Goal: Task Accomplishment & Management: Manage account settings

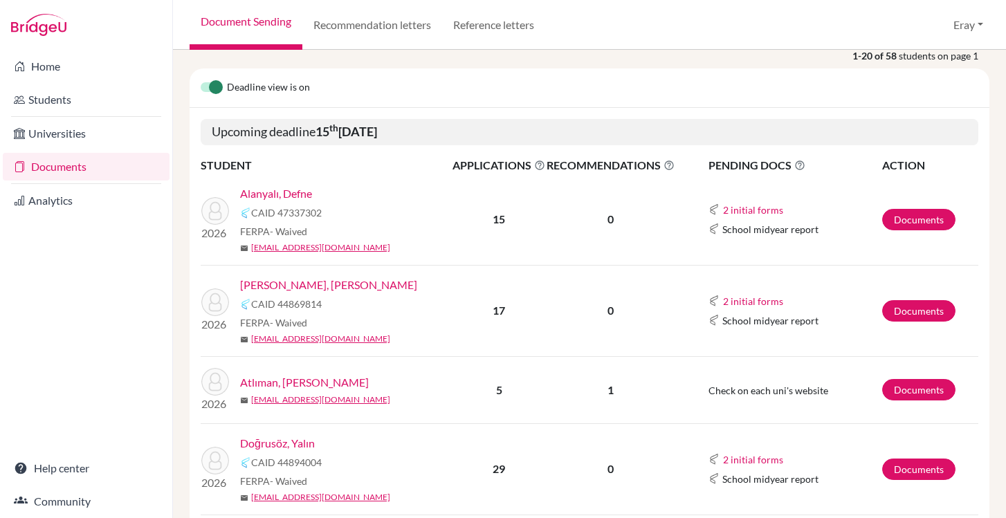
scroll to position [162, 0]
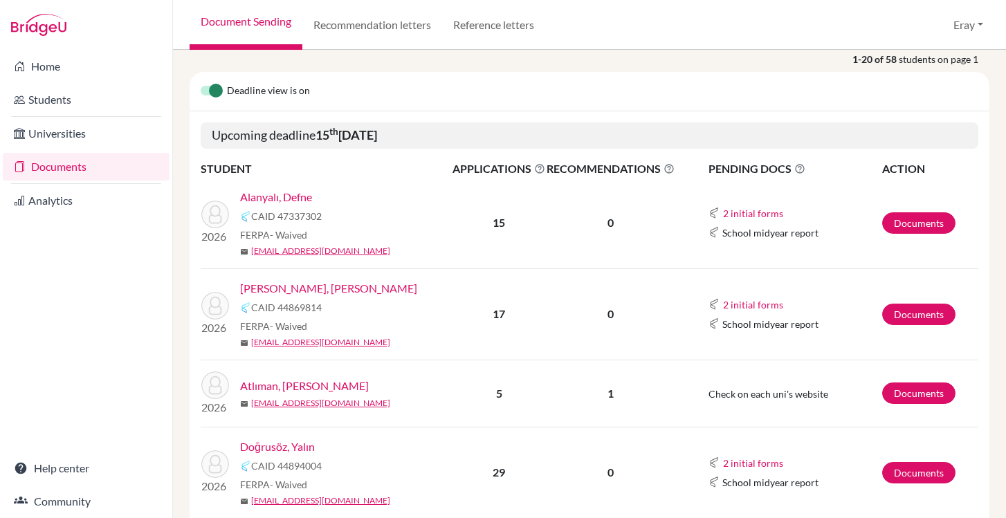
click at [298, 389] on link "Atlıman, [PERSON_NAME]" at bounding box center [304, 386] width 129 height 17
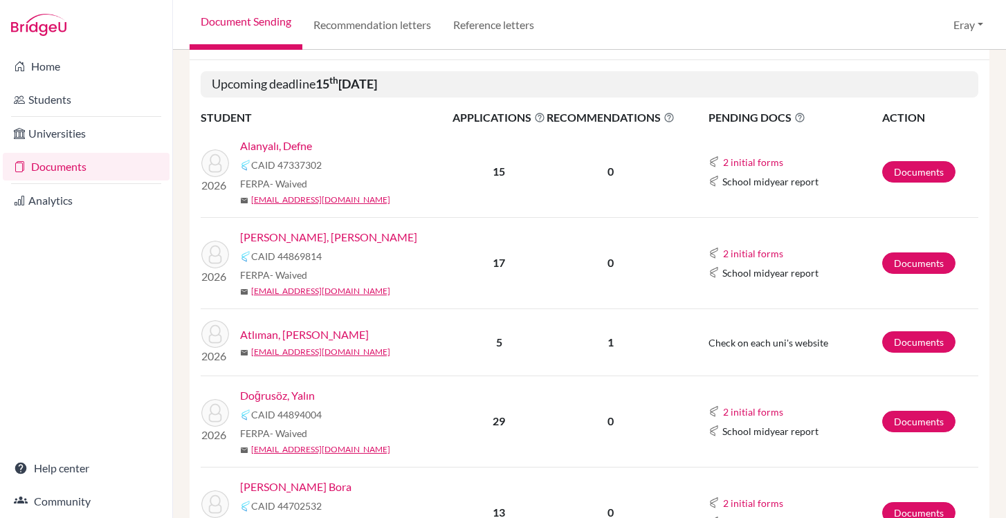
scroll to position [217, 0]
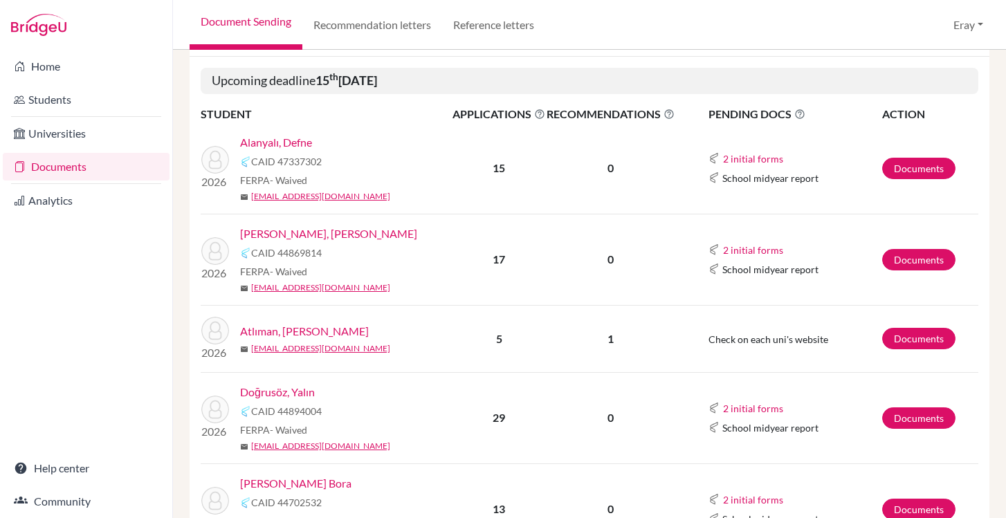
click at [300, 237] on link "Alpman, Kaan Alp" at bounding box center [328, 234] width 177 height 17
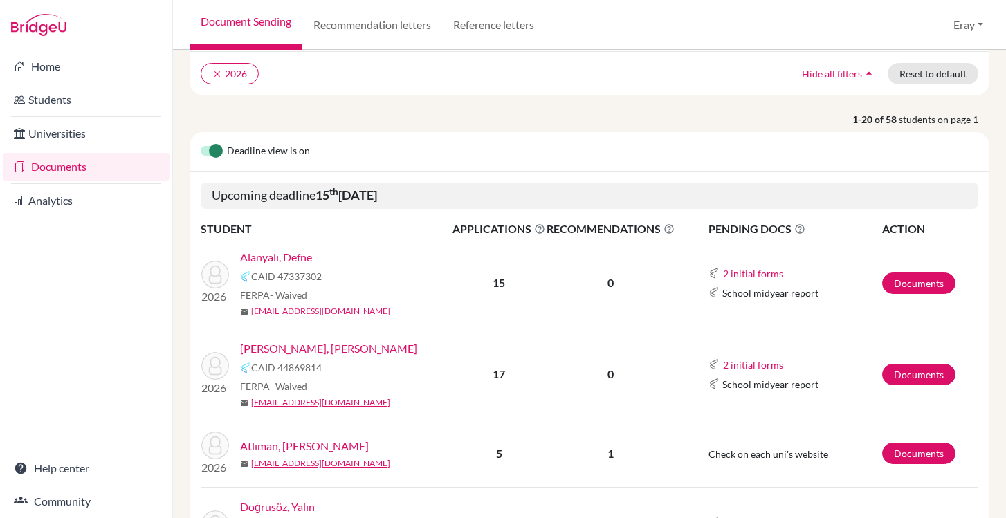
scroll to position [0, 0]
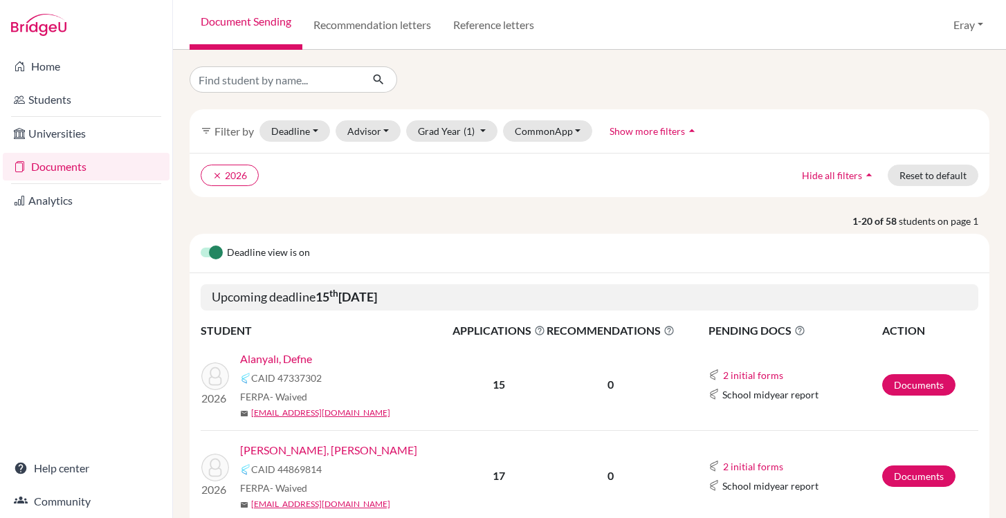
click at [305, 453] on link "Alpman, Kaan Alp" at bounding box center [328, 450] width 177 height 17
click at [91, 60] on link "Home" at bounding box center [86, 67] width 167 height 28
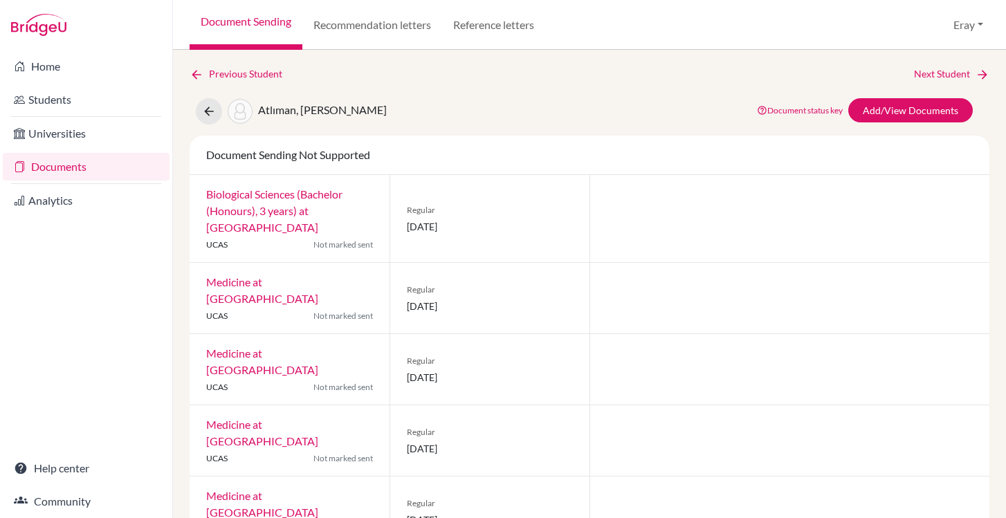
scroll to position [12, 0]
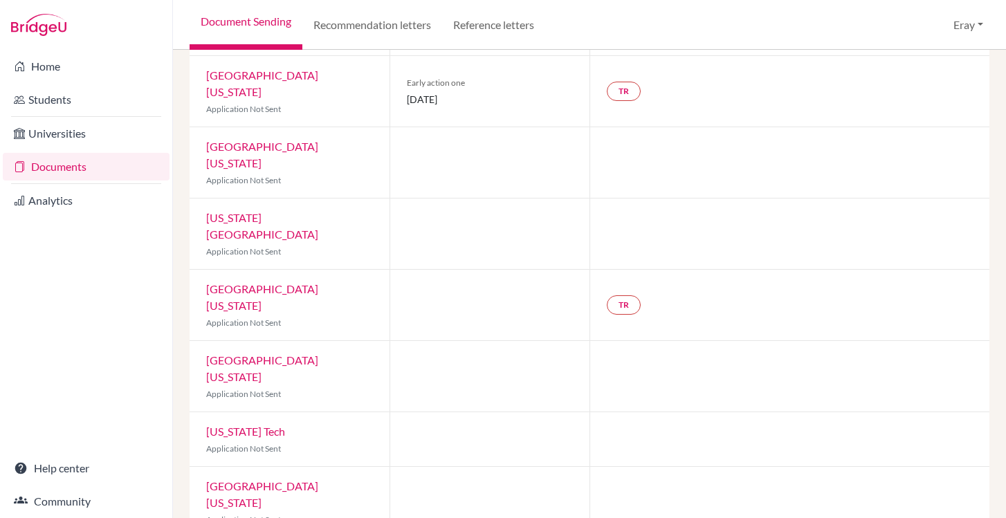
scroll to position [678, 0]
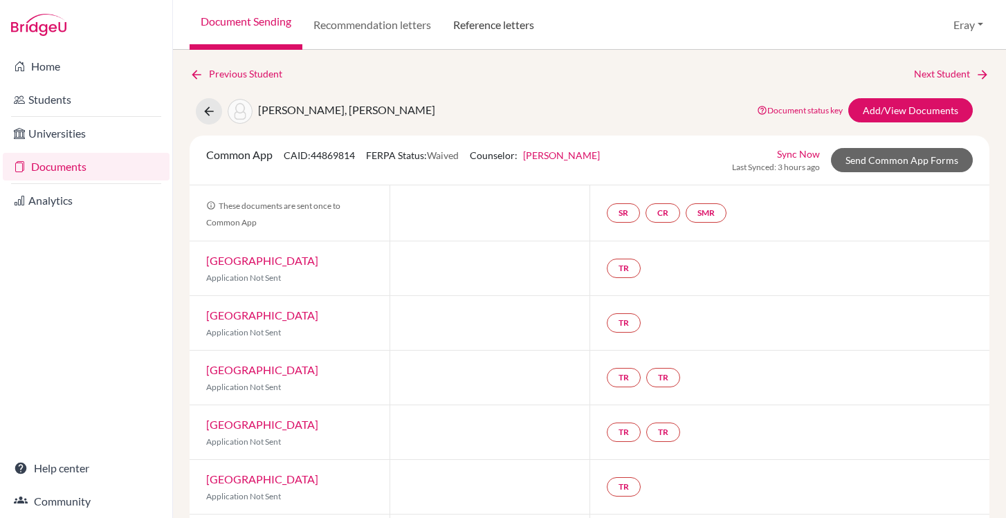
click at [500, 28] on link "Reference letters" at bounding box center [493, 25] width 103 height 50
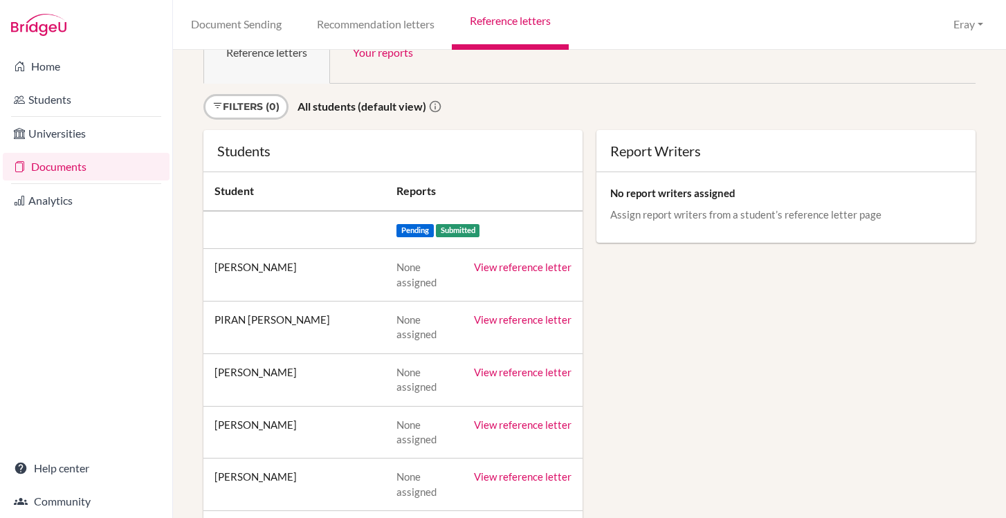
scroll to position [47, 0]
click at [532, 273] on td "View reference letter" at bounding box center [523, 275] width 120 height 53
click at [534, 266] on link "View reference letter" at bounding box center [523, 267] width 98 height 12
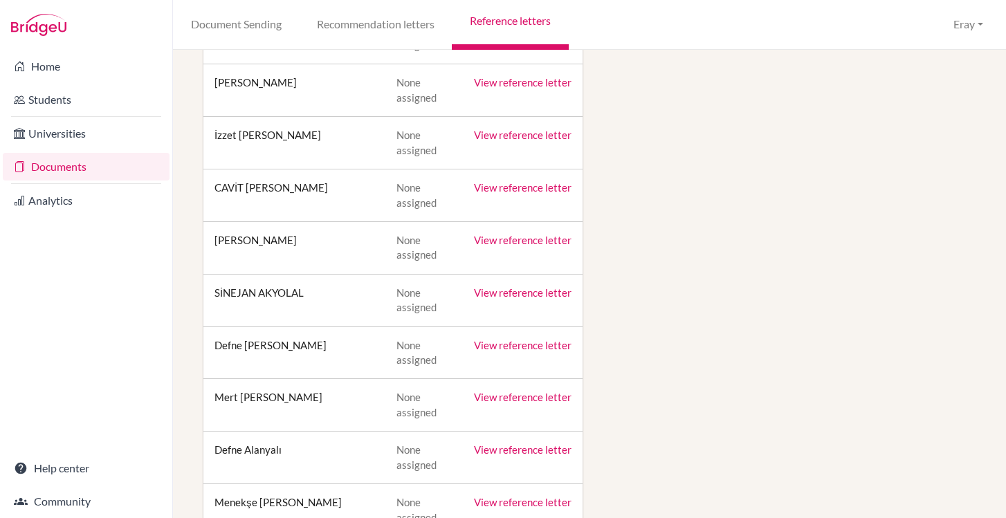
scroll to position [0, 0]
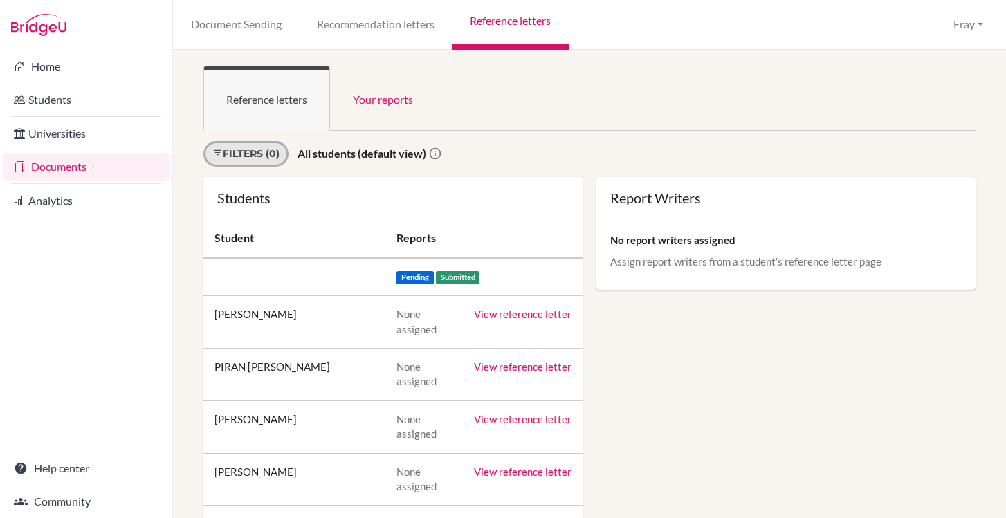
click at [269, 143] on link "Filters (0)" at bounding box center [245, 154] width 85 height 26
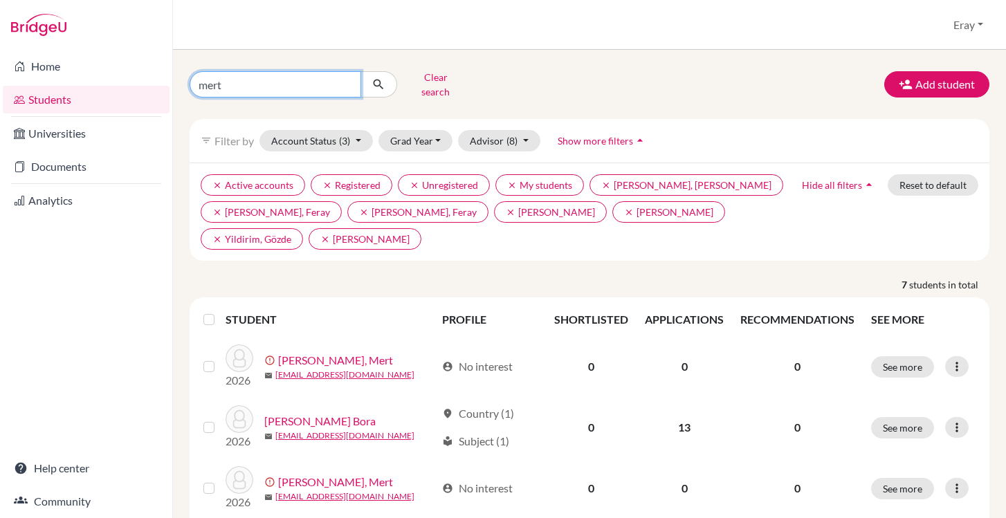
click at [338, 89] on input "mert" at bounding box center [276, 84] width 172 height 26
type input "kaan"
click button "submit" at bounding box center [379, 84] width 37 height 26
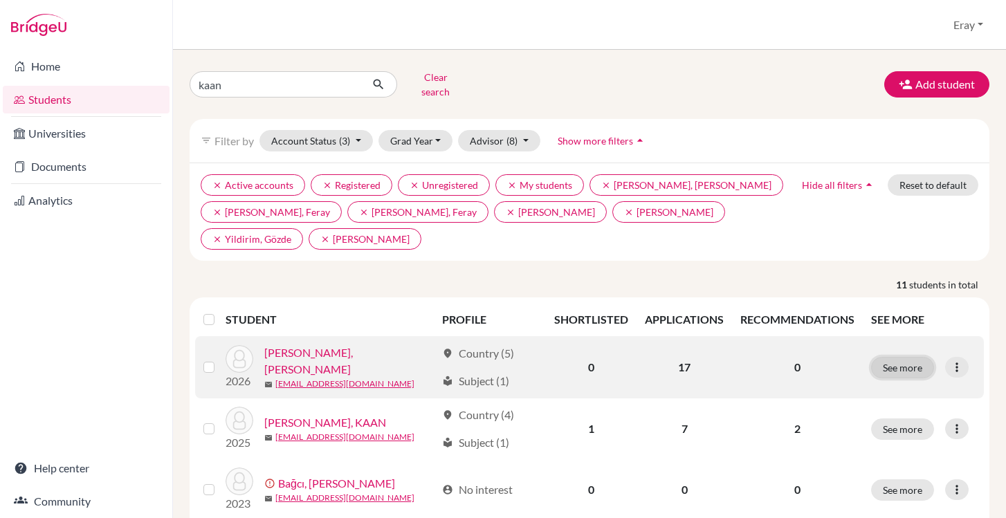
click at [927, 358] on button "See more" at bounding box center [902, 367] width 63 height 21
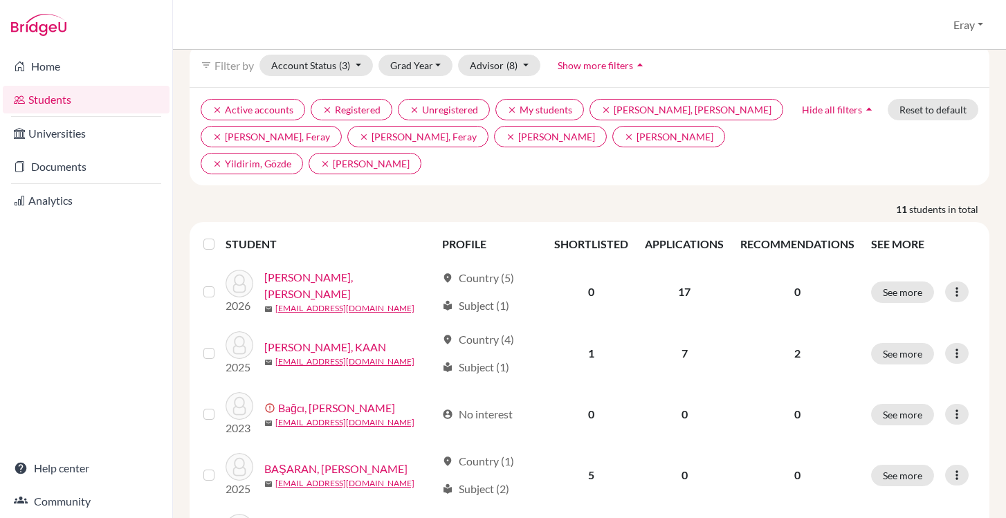
scroll to position [100, 0]
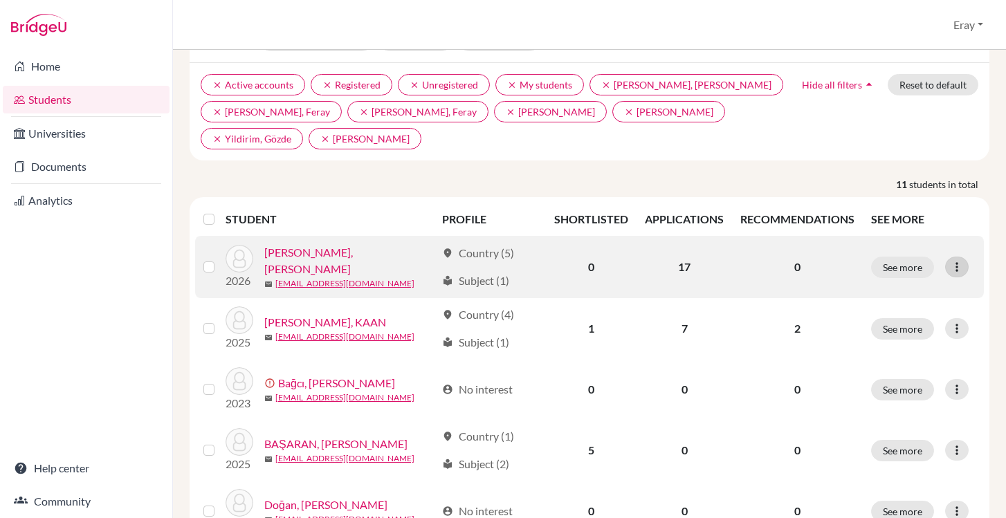
click at [956, 260] on icon at bounding box center [957, 267] width 14 height 14
click at [922, 257] on button "See more" at bounding box center [902, 267] width 63 height 21
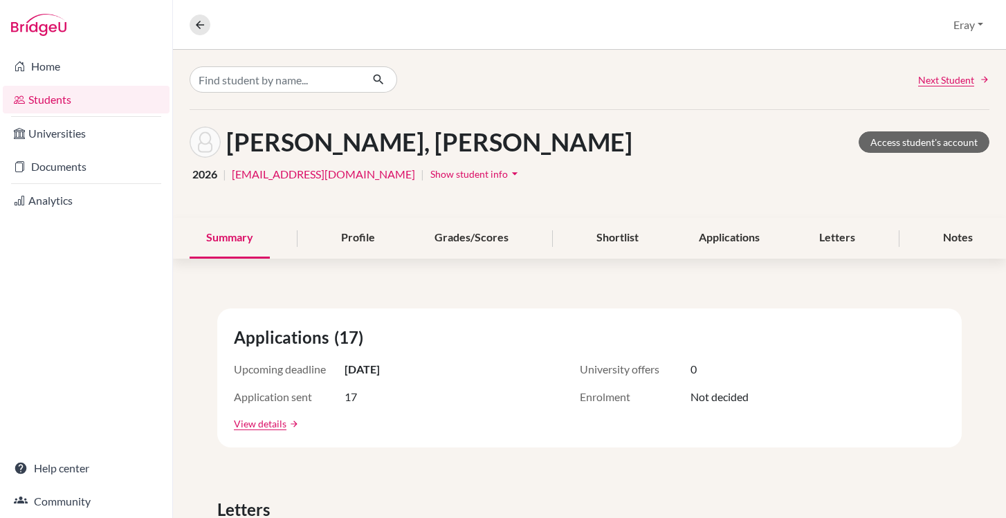
click at [922, 253] on div "Next Student Alpman, Kaan Alp Access student's account 2026 | 15822@blisankara.…" at bounding box center [589, 284] width 833 height 469
click at [840, 233] on div "Letters" at bounding box center [837, 238] width 69 height 41
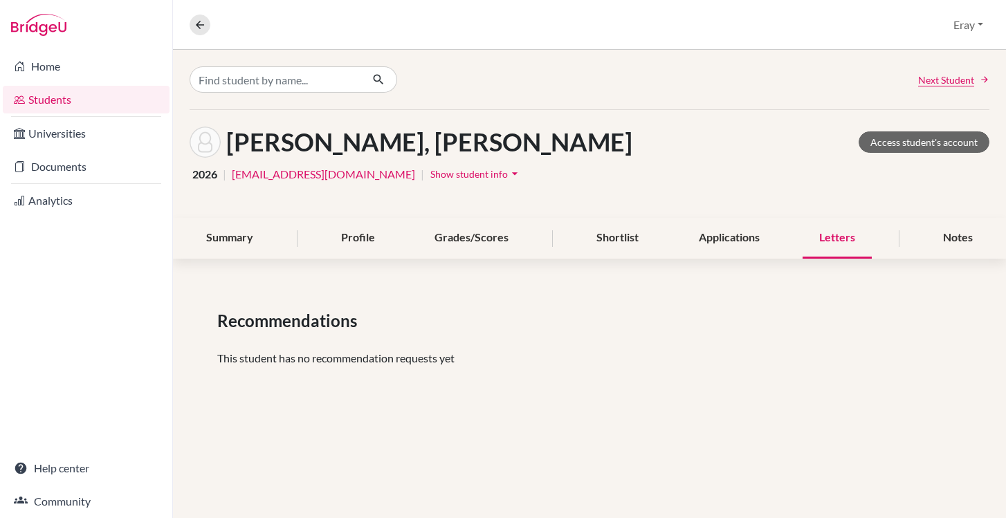
click at [93, 80] on li "Home" at bounding box center [86, 66] width 172 height 33
click at [77, 128] on link "Universities" at bounding box center [86, 134] width 167 height 28
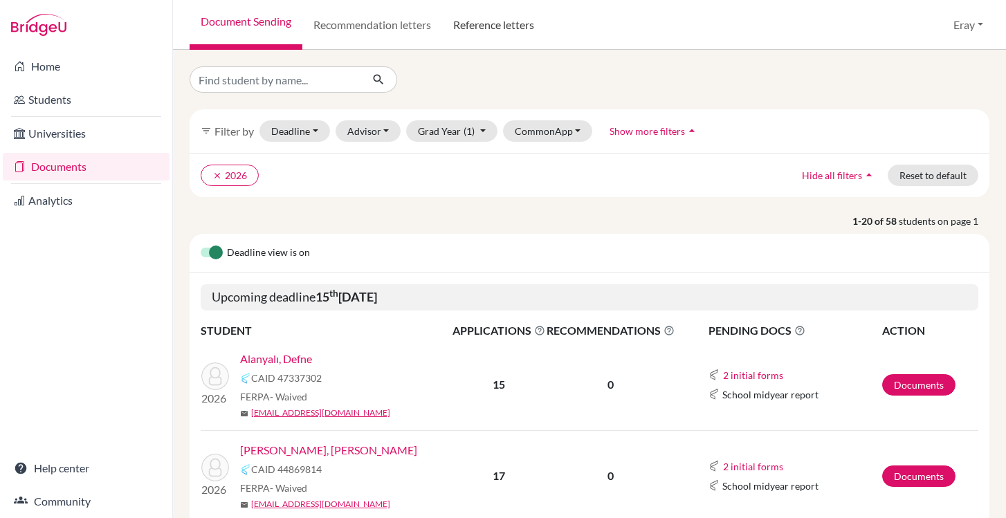
click at [490, 18] on link "Reference letters" at bounding box center [493, 25] width 103 height 50
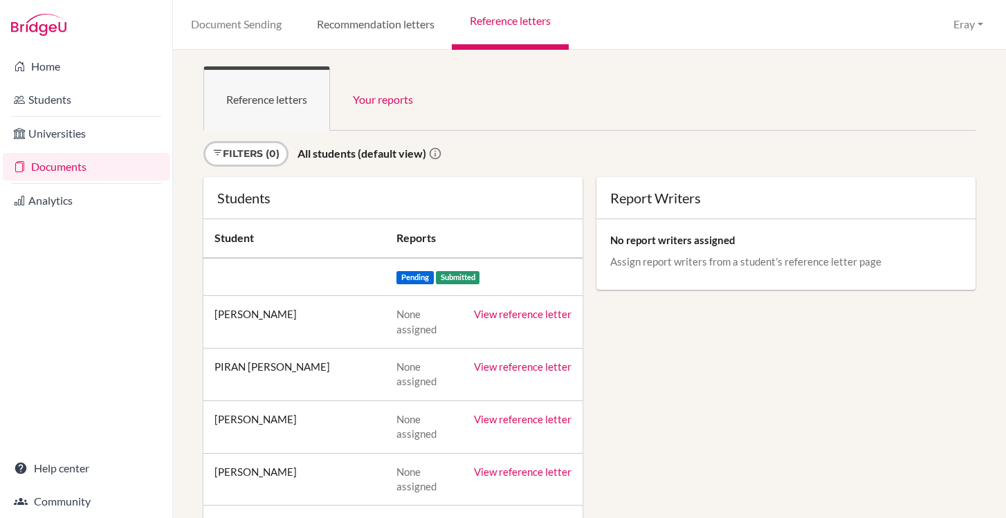
click at [397, 28] on link "Recommendation letters" at bounding box center [375, 25] width 153 height 50
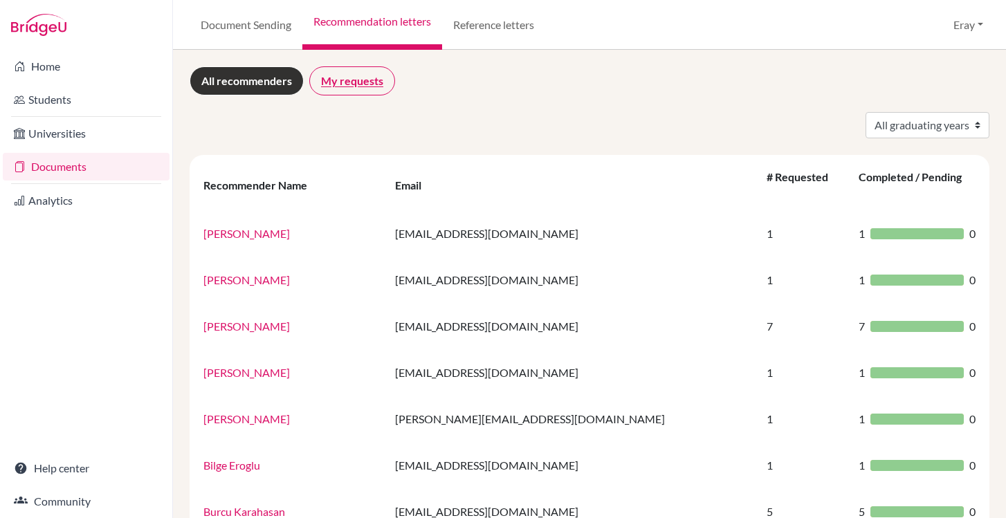
click at [331, 84] on link "My requests" at bounding box center [352, 80] width 86 height 29
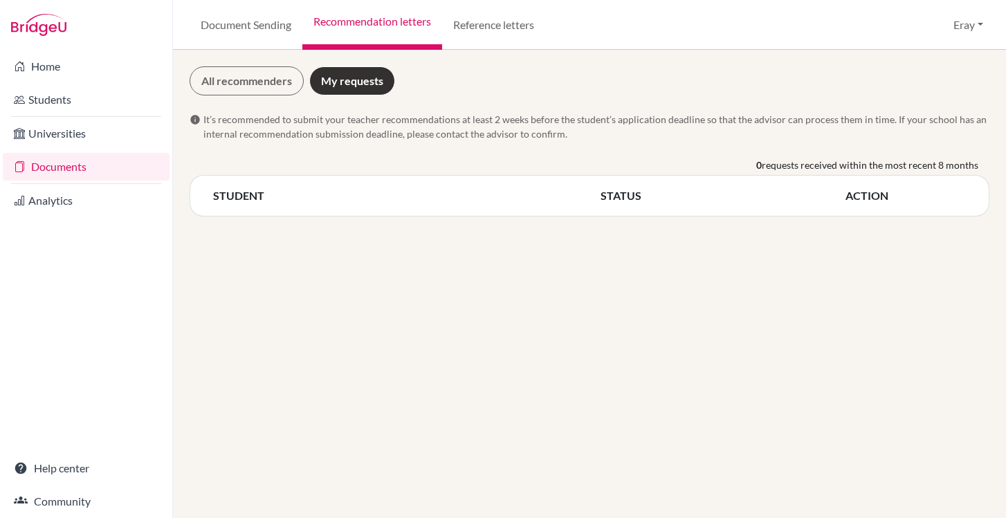
click at [248, 98] on div "All recommenders My requests info It’s recommended to submit your teacher recom…" at bounding box center [590, 141] width 800 height 150
click at [255, 82] on link "All recommenders" at bounding box center [247, 80] width 114 height 29
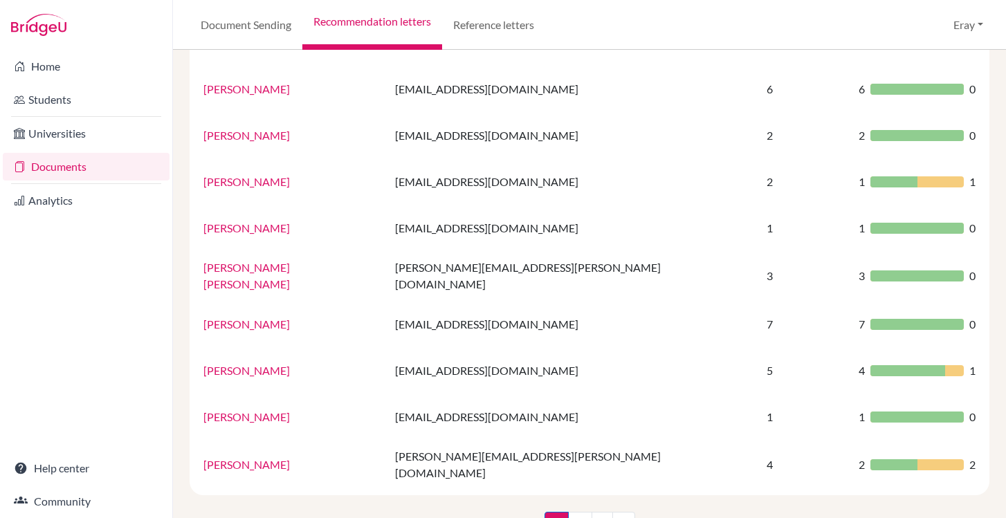
scroll to position [911, 0]
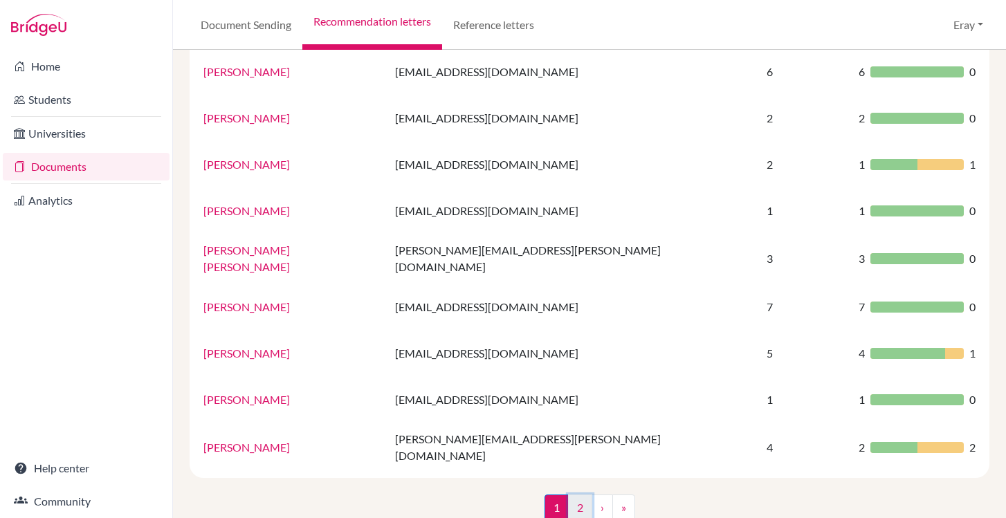
click at [580, 495] on link "2" at bounding box center [580, 508] width 24 height 26
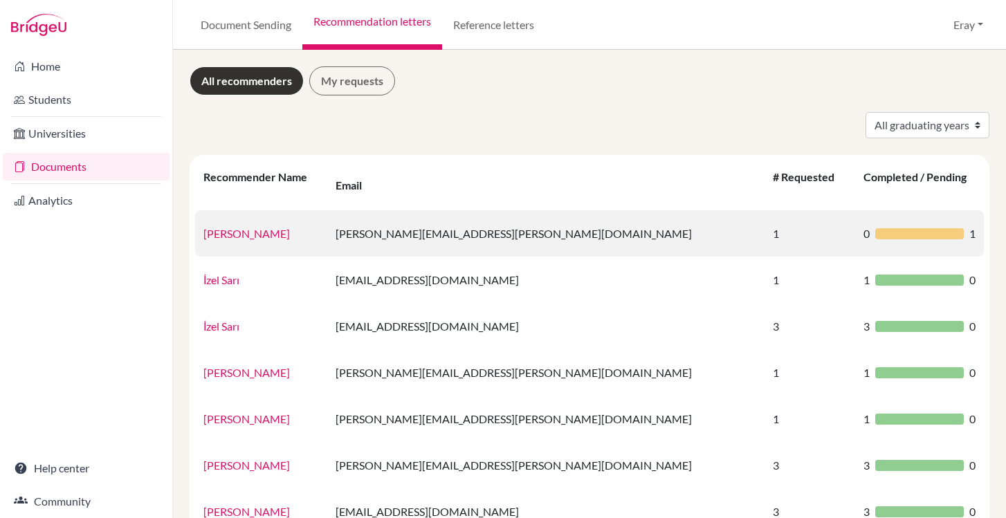
click at [248, 227] on link "Ismael Perez" at bounding box center [246, 233] width 87 height 13
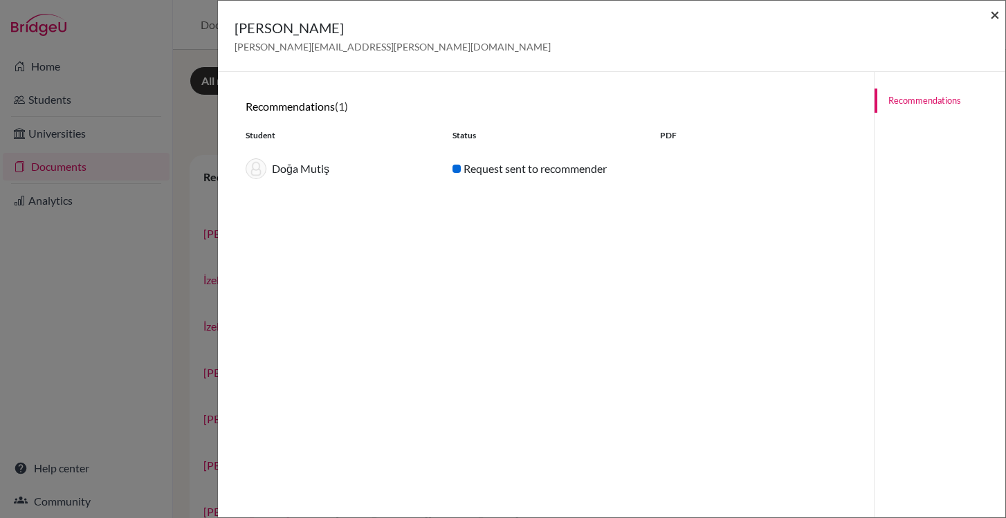
click at [998, 15] on span "×" at bounding box center [995, 14] width 10 height 20
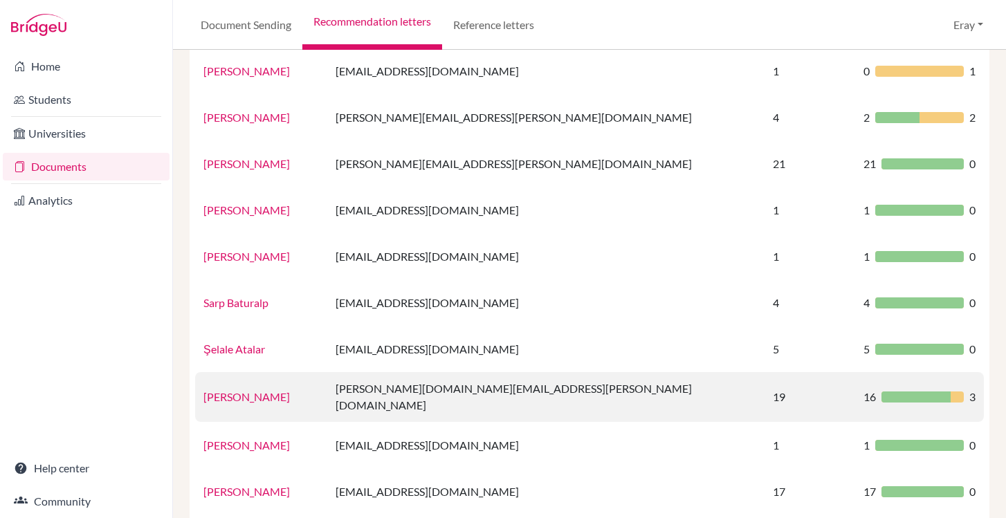
scroll to position [581, 0]
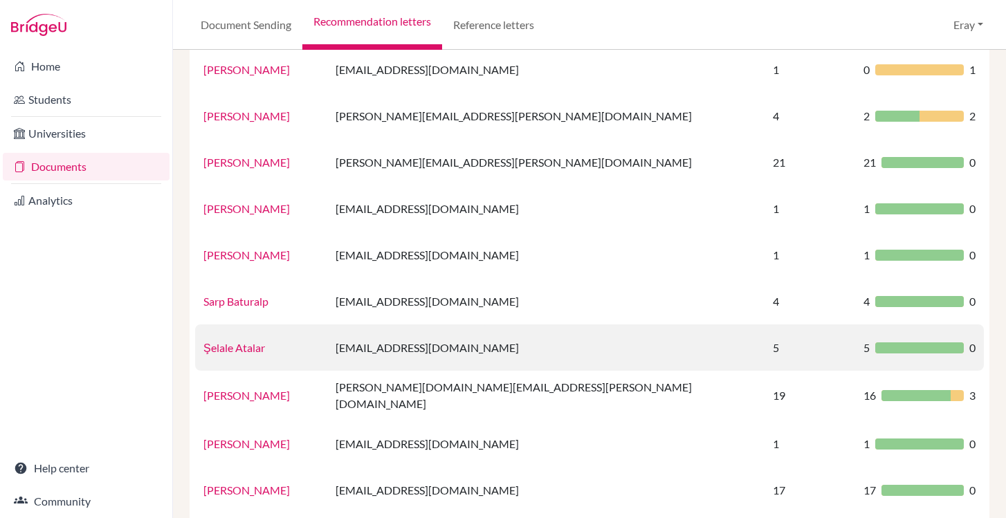
click at [242, 341] on link "Şelale Atalar" at bounding box center [234, 347] width 62 height 13
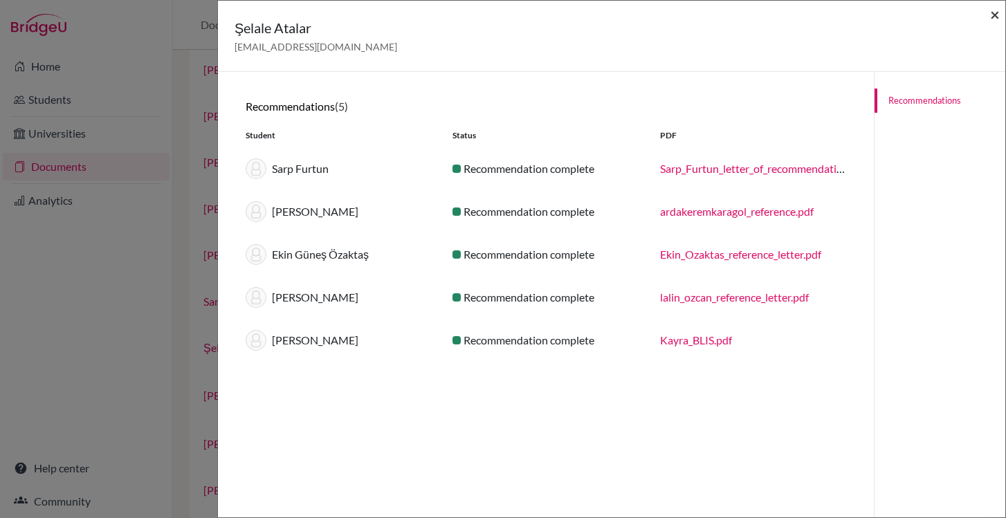
click at [993, 20] on span "×" at bounding box center [995, 14] width 10 height 20
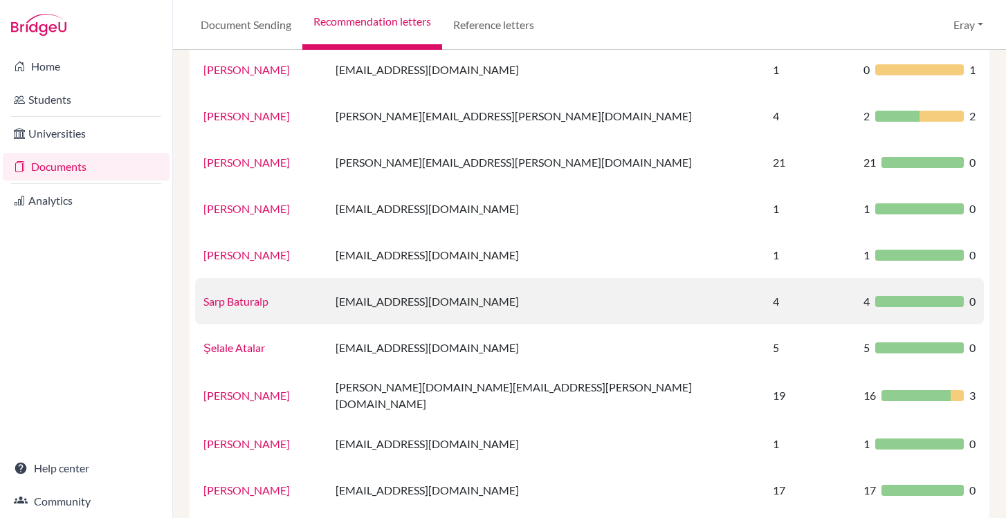
scroll to position [818, 0]
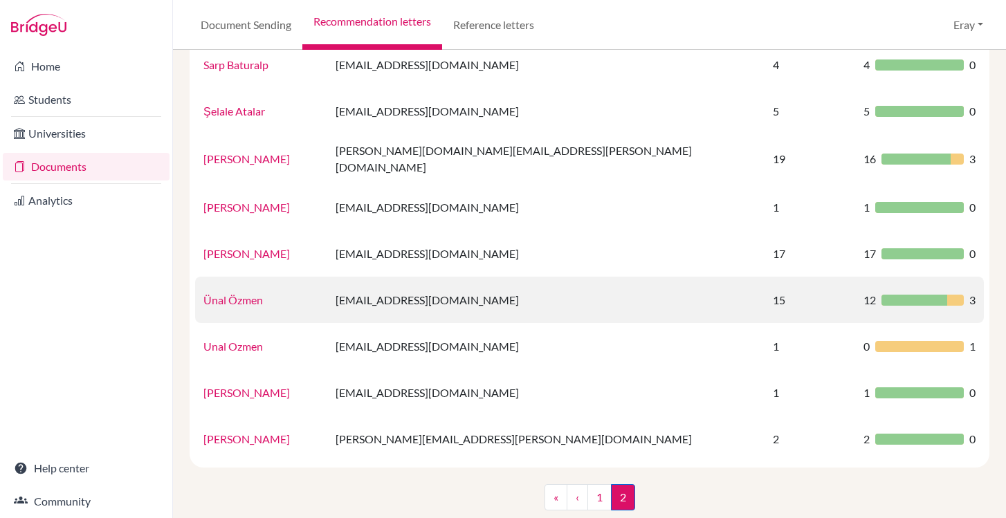
click at [240, 293] on link "Ünal Özmen" at bounding box center [233, 299] width 60 height 13
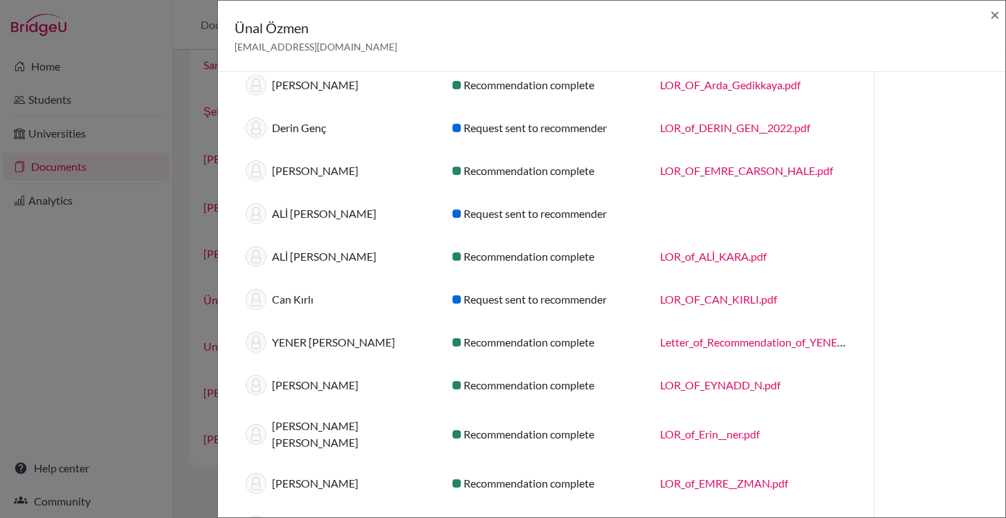
scroll to position [306, 0]
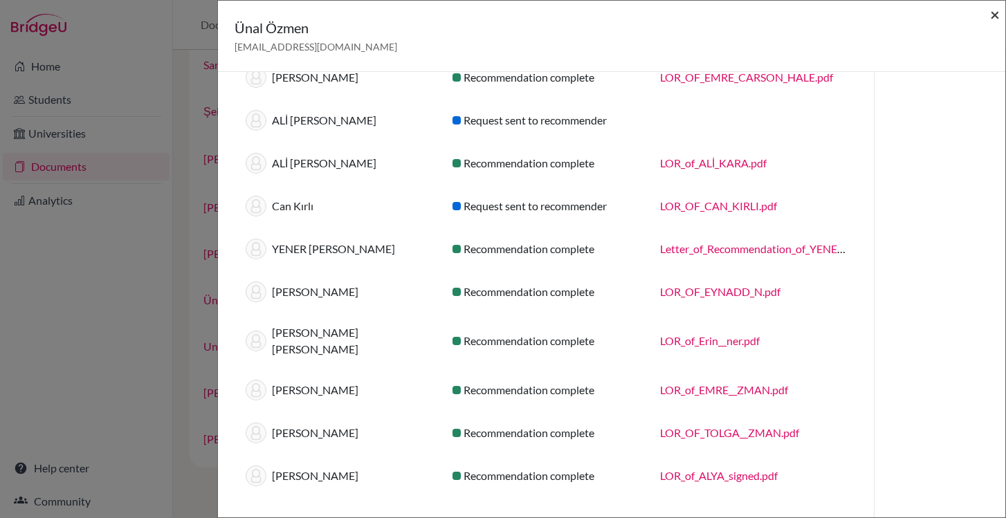
click at [996, 18] on span "×" at bounding box center [995, 14] width 10 height 20
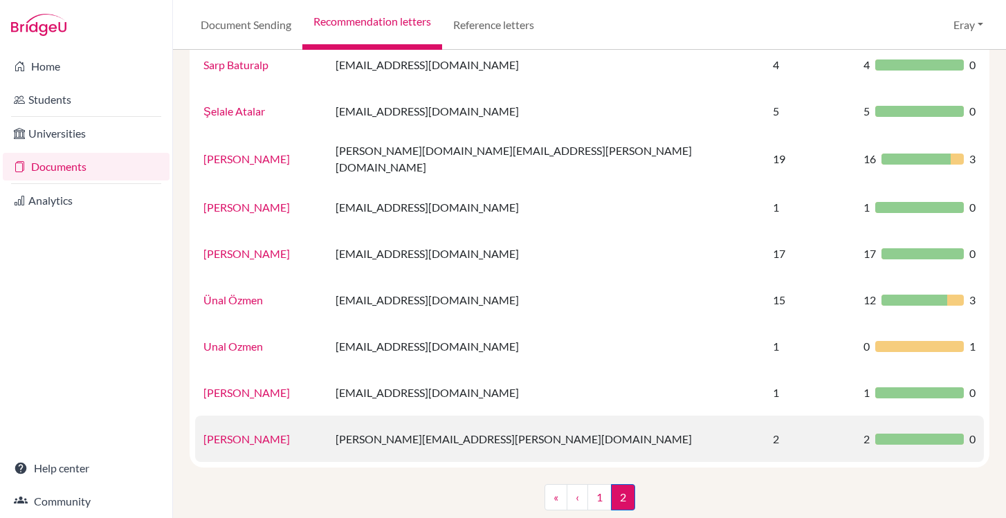
click at [239, 426] on td "Wesley Lail" at bounding box center [261, 439] width 132 height 46
click at [239, 433] on link "Wesley Lail" at bounding box center [246, 439] width 87 height 13
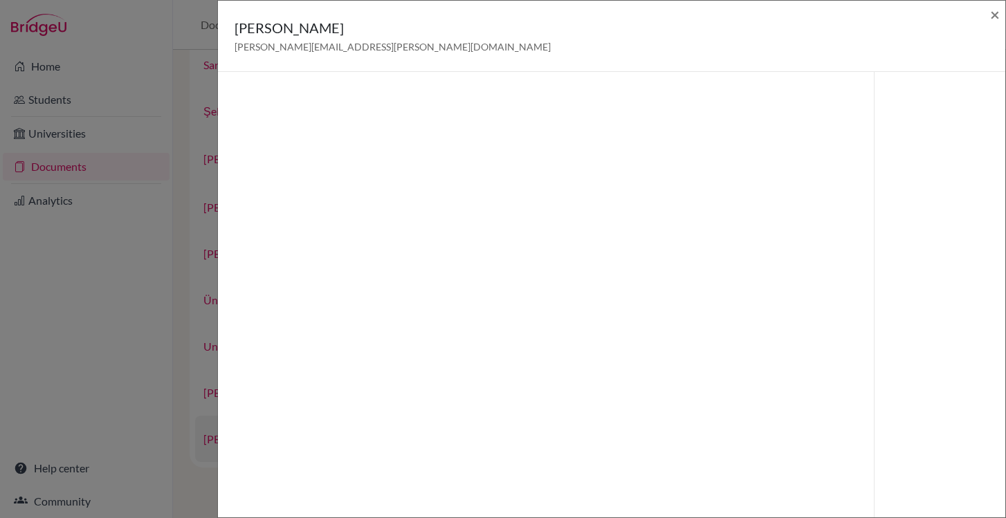
scroll to position [73, 0]
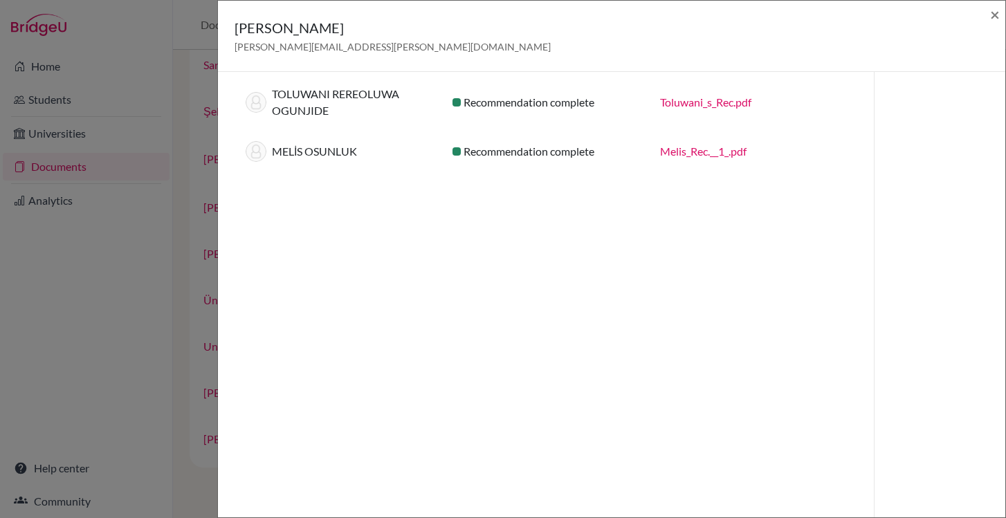
click at [1000, 21] on div "Wesley Lail wesley.lail@blisankara.org ×" at bounding box center [612, 36] width 788 height 71
click at [998, 13] on span "×" at bounding box center [995, 14] width 10 height 20
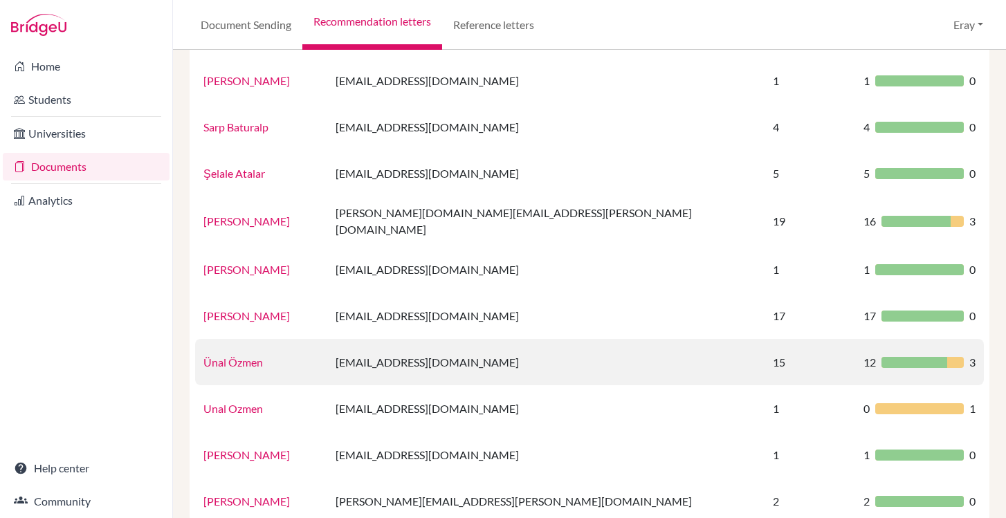
scroll to position [818, 0]
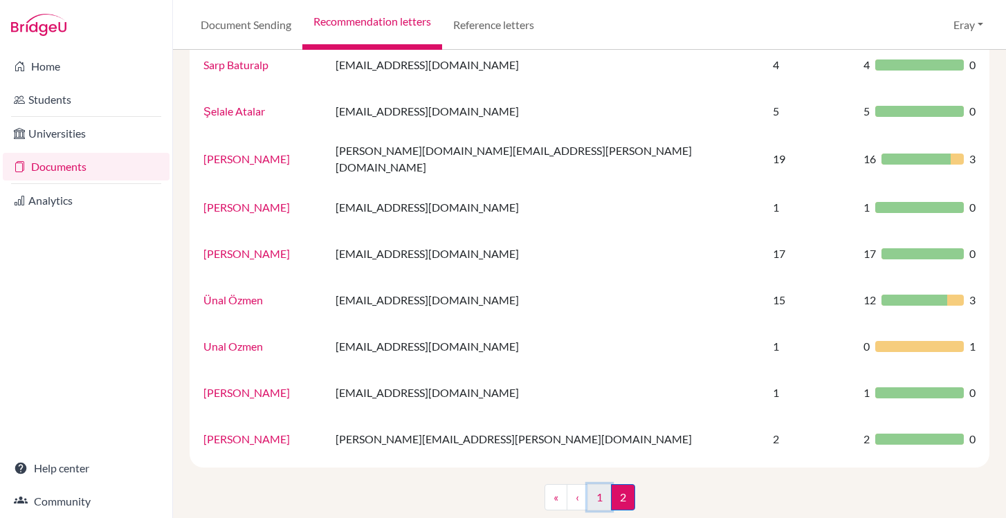
click at [595, 484] on link "1" at bounding box center [600, 497] width 24 height 26
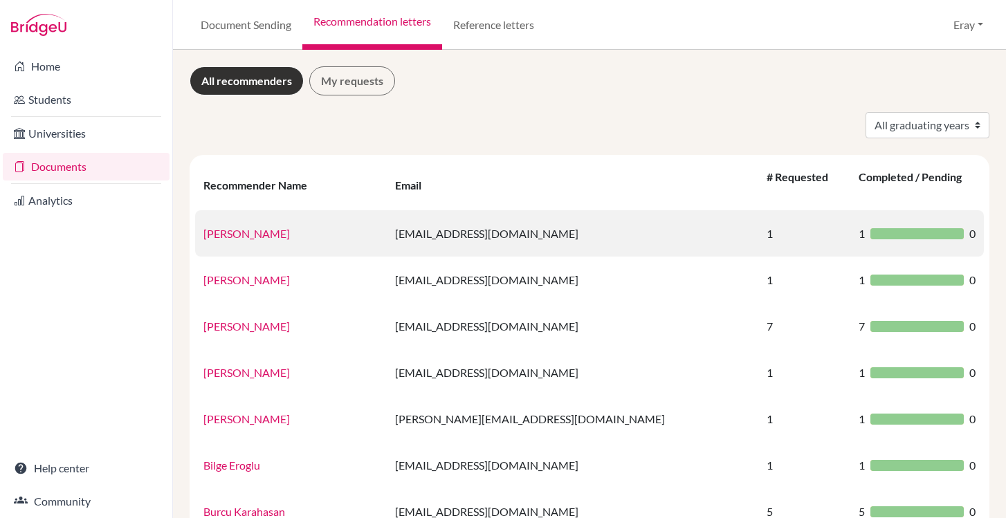
click at [260, 227] on link "Ada Elif Mutlu" at bounding box center [246, 233] width 87 height 13
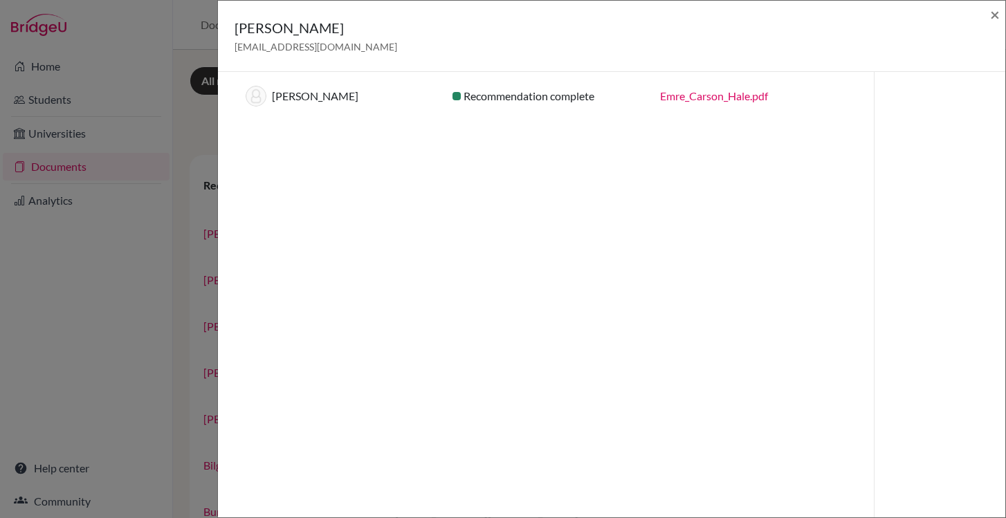
click at [732, 98] on link "Emre_Carson_Hale.pdf" at bounding box center [714, 95] width 108 height 13
click at [995, 15] on span "×" at bounding box center [995, 14] width 10 height 20
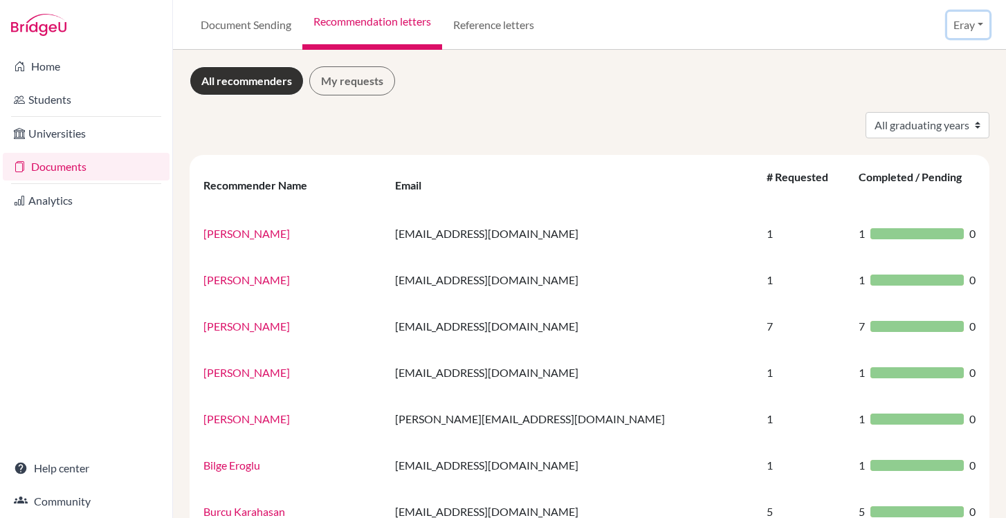
click at [963, 27] on button "Eray" at bounding box center [968, 25] width 42 height 26
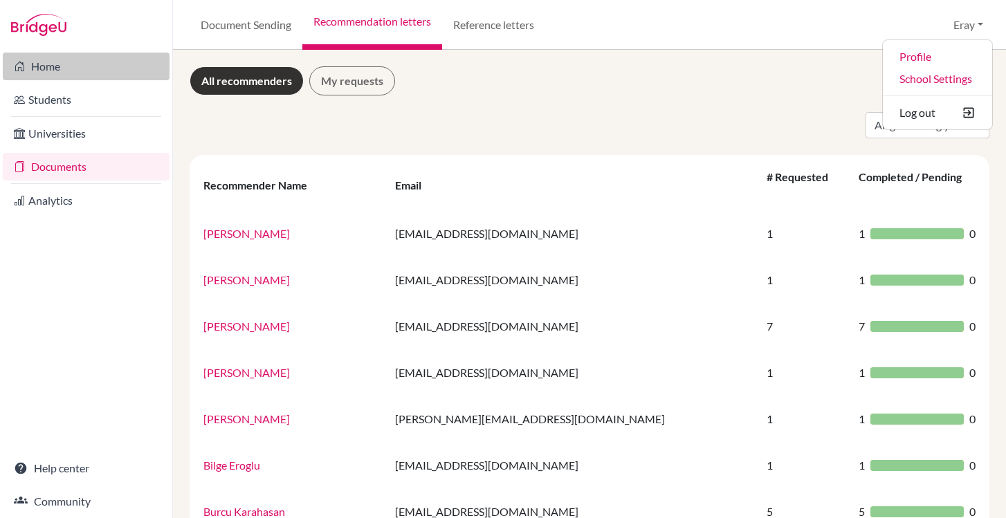
click at [103, 78] on link "Home" at bounding box center [86, 67] width 167 height 28
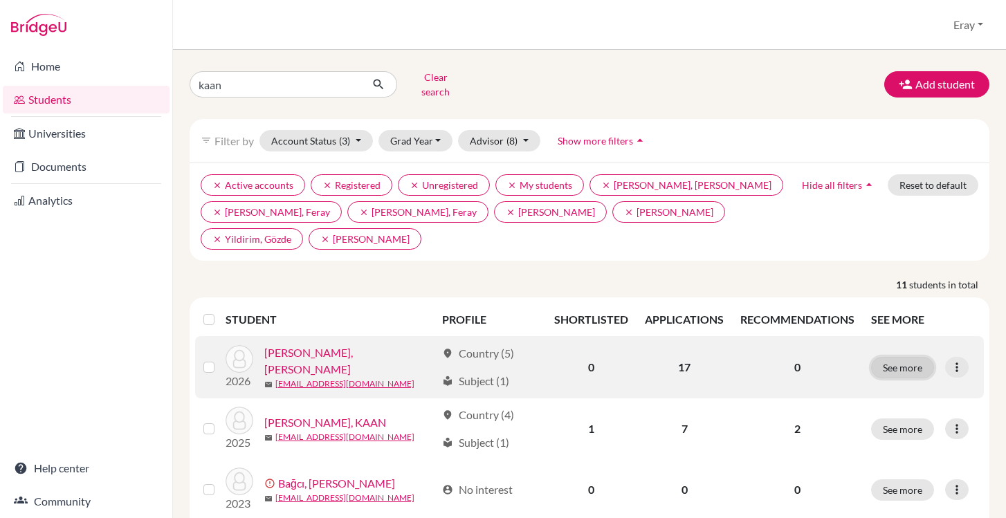
click at [923, 365] on button "See more" at bounding box center [902, 367] width 63 height 21
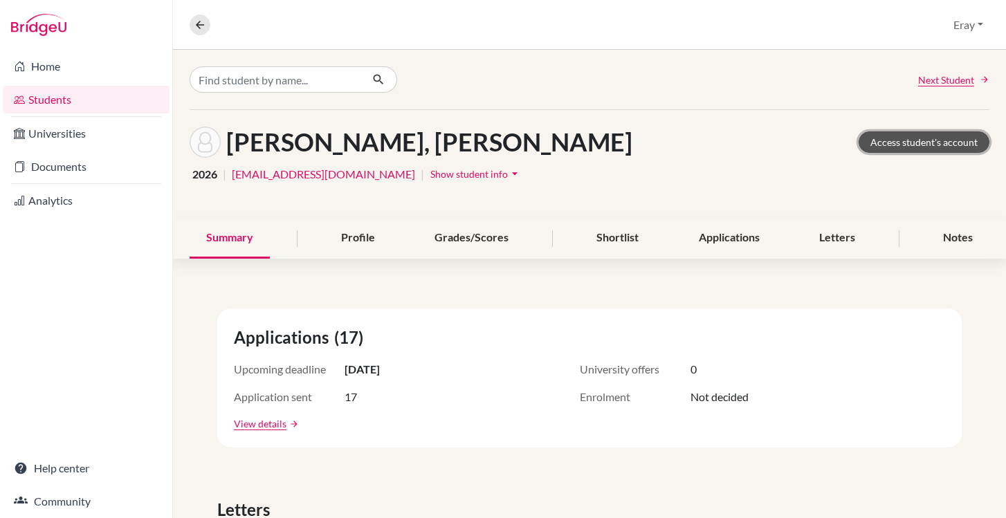
click at [963, 136] on link "Access student's account" at bounding box center [924, 142] width 131 height 21
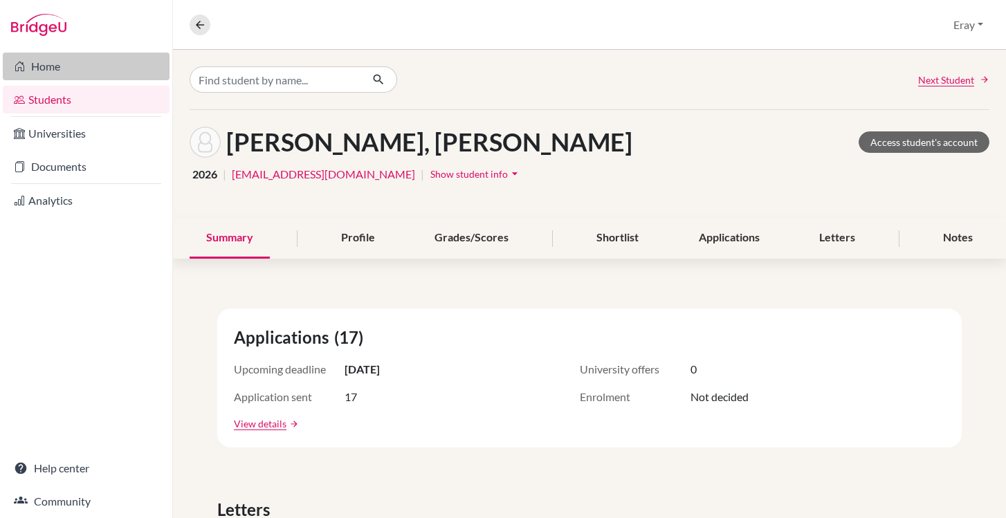
click at [94, 71] on link "Home" at bounding box center [86, 67] width 167 height 28
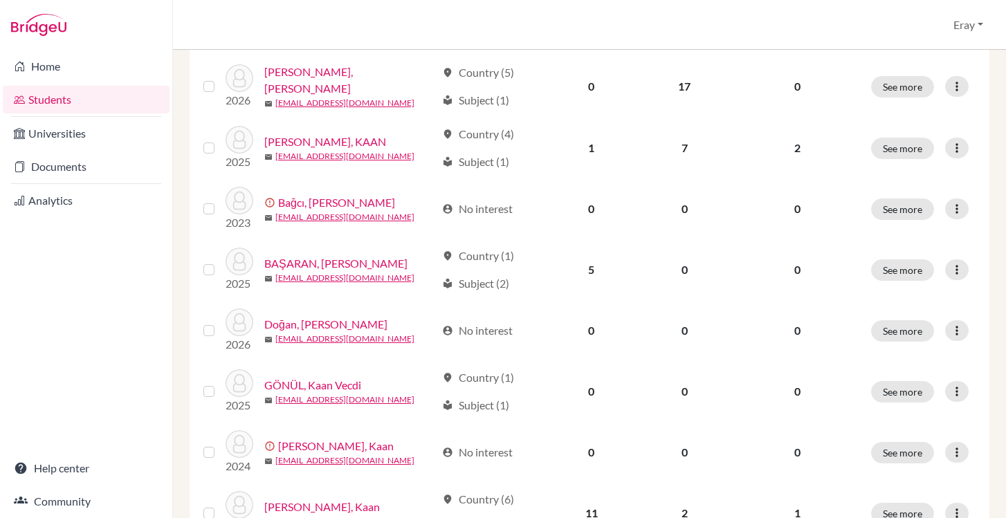
scroll to position [282, 0]
